Goal: Navigation & Orientation: Find specific page/section

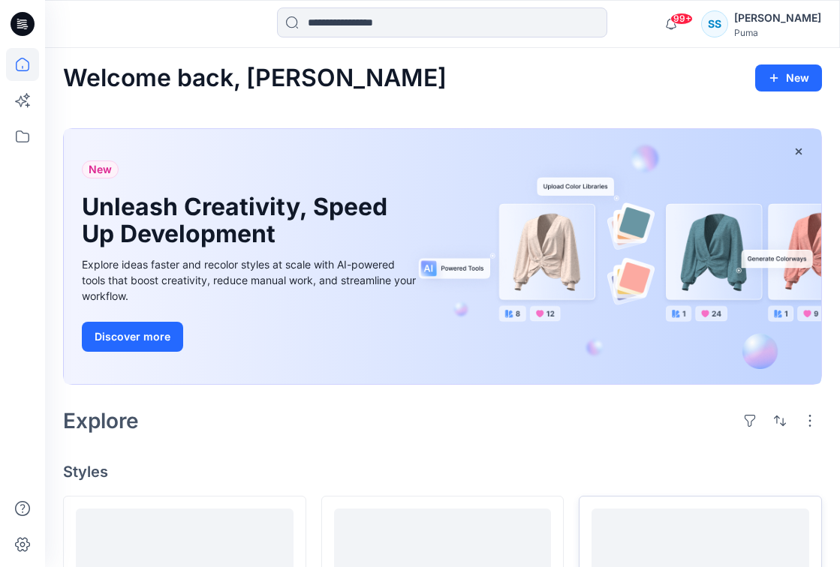
scroll to position [10, 0]
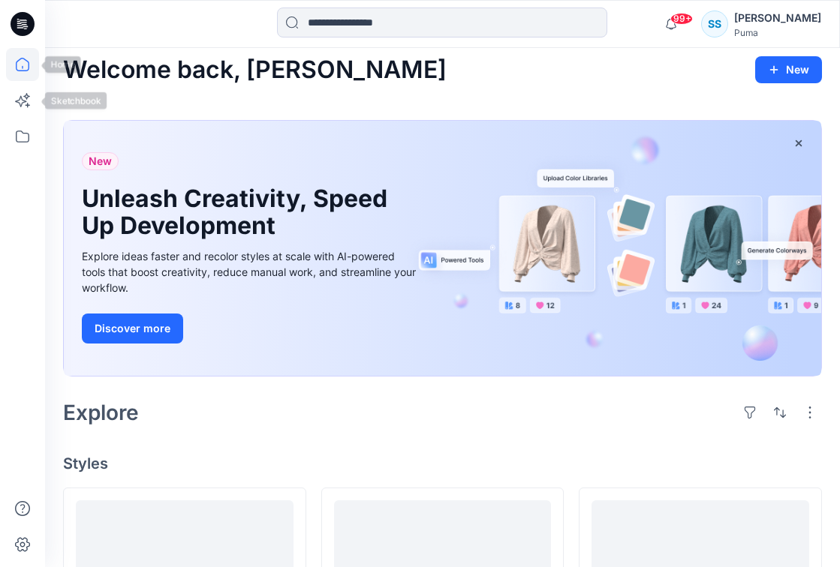
click at [25, 72] on icon at bounding box center [22, 64] width 33 height 33
click at [25, 35] on icon at bounding box center [23, 24] width 24 height 24
click at [24, 131] on icon at bounding box center [22, 136] width 33 height 33
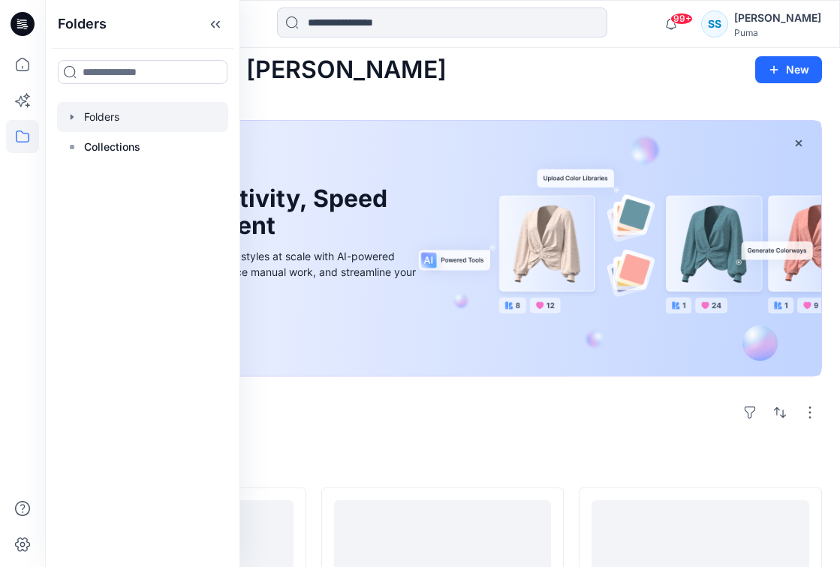
click at [92, 122] on div at bounding box center [142, 117] width 171 height 30
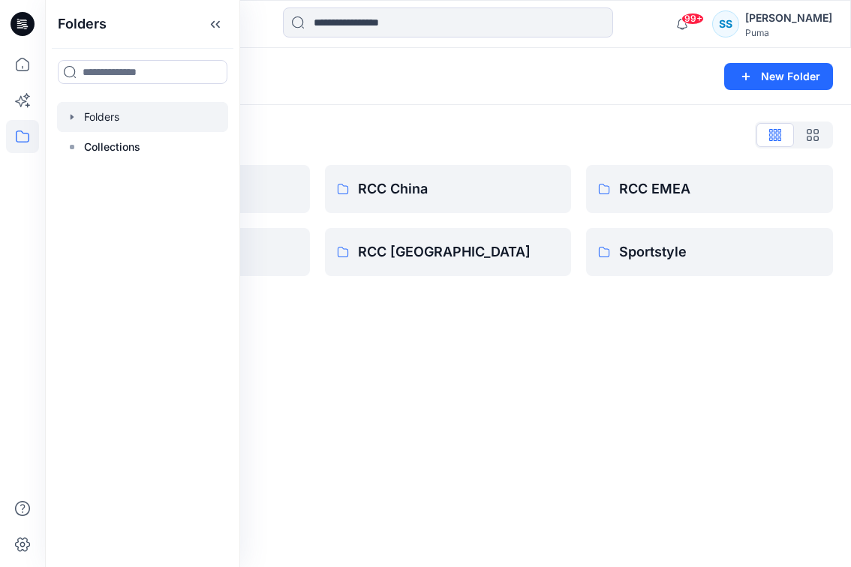
drag, startPoint x: 377, startPoint y: 403, endPoint x: 372, endPoint y: 396, distance: 8.6
click at [377, 403] on div "Folders New Folder Folders List Basic Blocks RCC India RCC China RCC Japan RCC …" at bounding box center [448, 307] width 806 height 519
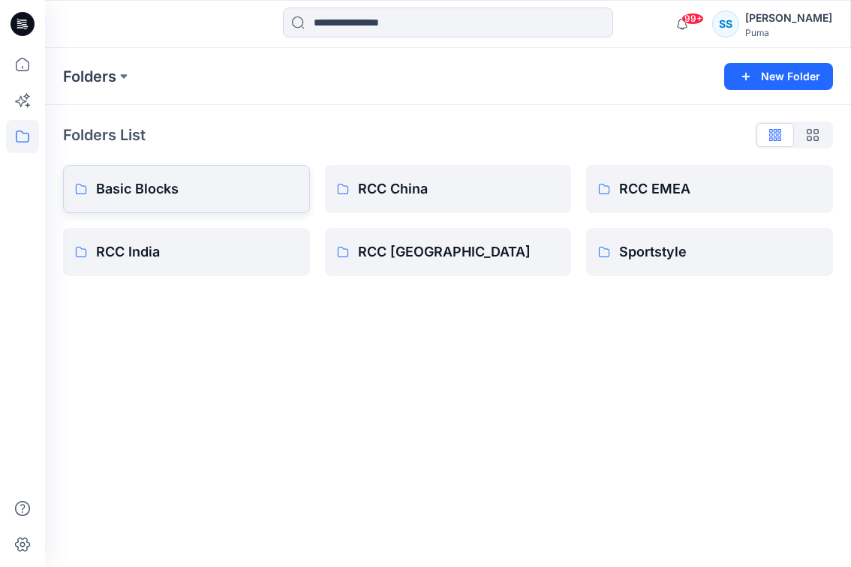
click at [164, 194] on p "Basic Blocks" at bounding box center [197, 189] width 202 height 21
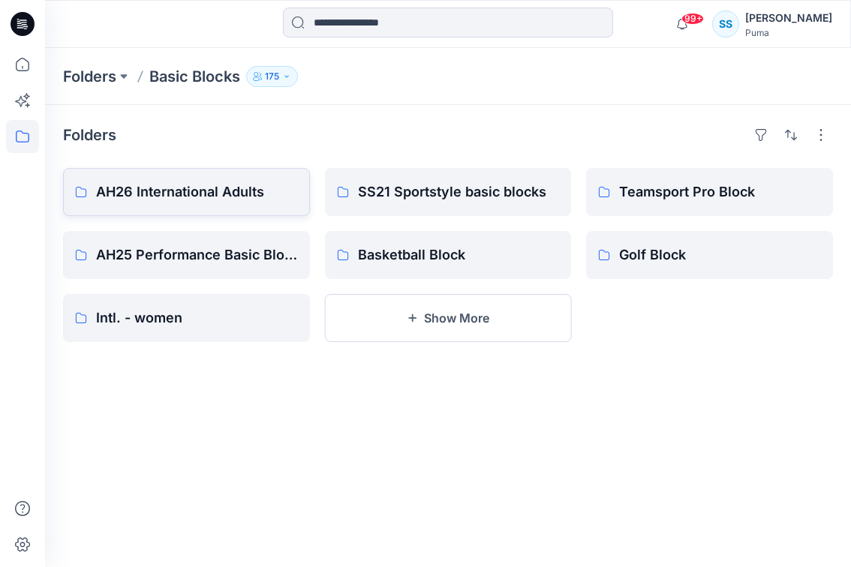
click at [212, 197] on p "AH26 International Adults" at bounding box center [197, 192] width 202 height 21
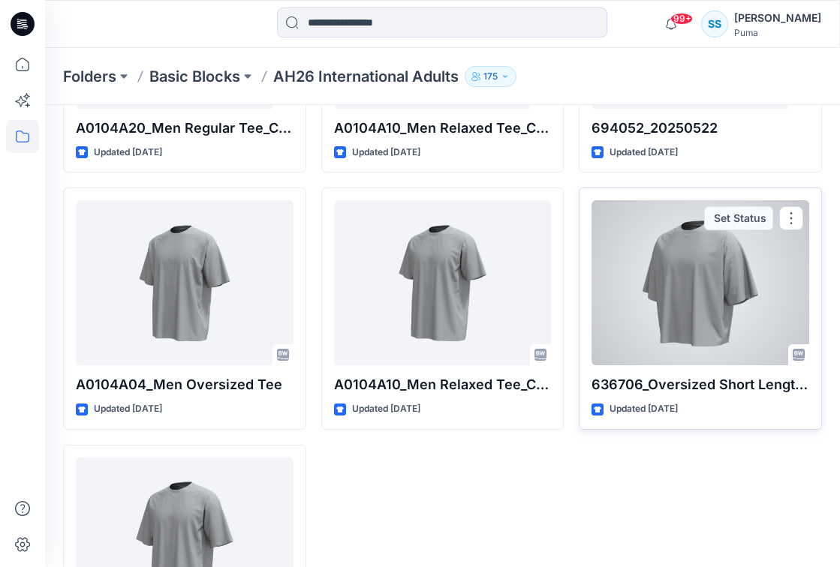
scroll to position [10556, 0]
